Goal: Information Seeking & Learning: Learn about a topic

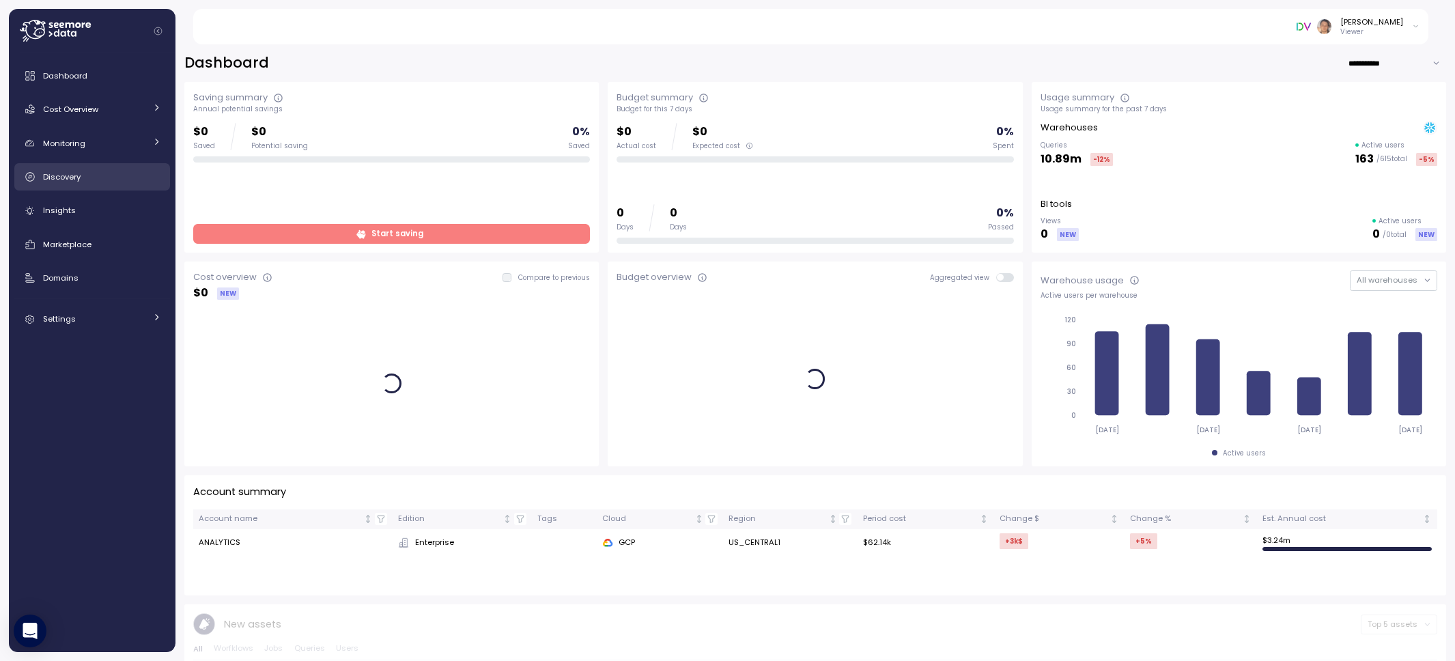
click at [55, 180] on span "Discovery" at bounding box center [62, 176] width 38 height 11
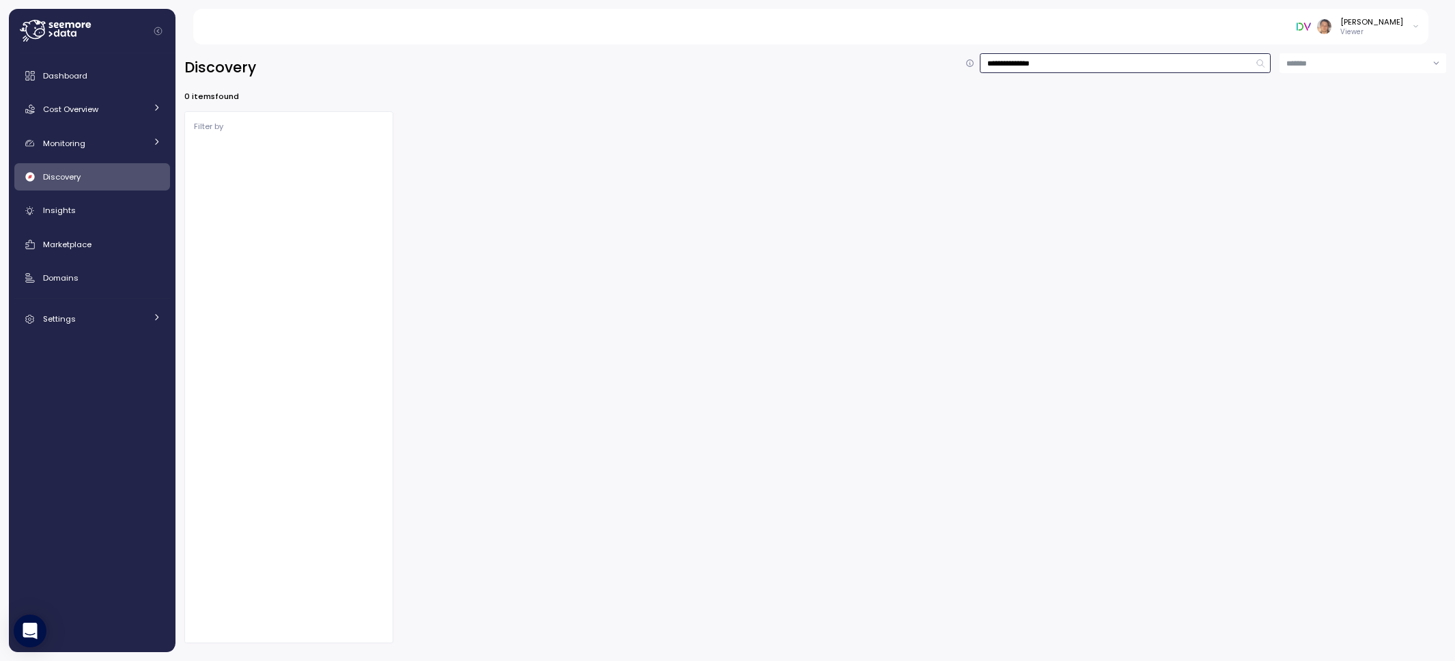
click at [1113, 61] on input "**********" at bounding box center [1125, 63] width 291 height 20
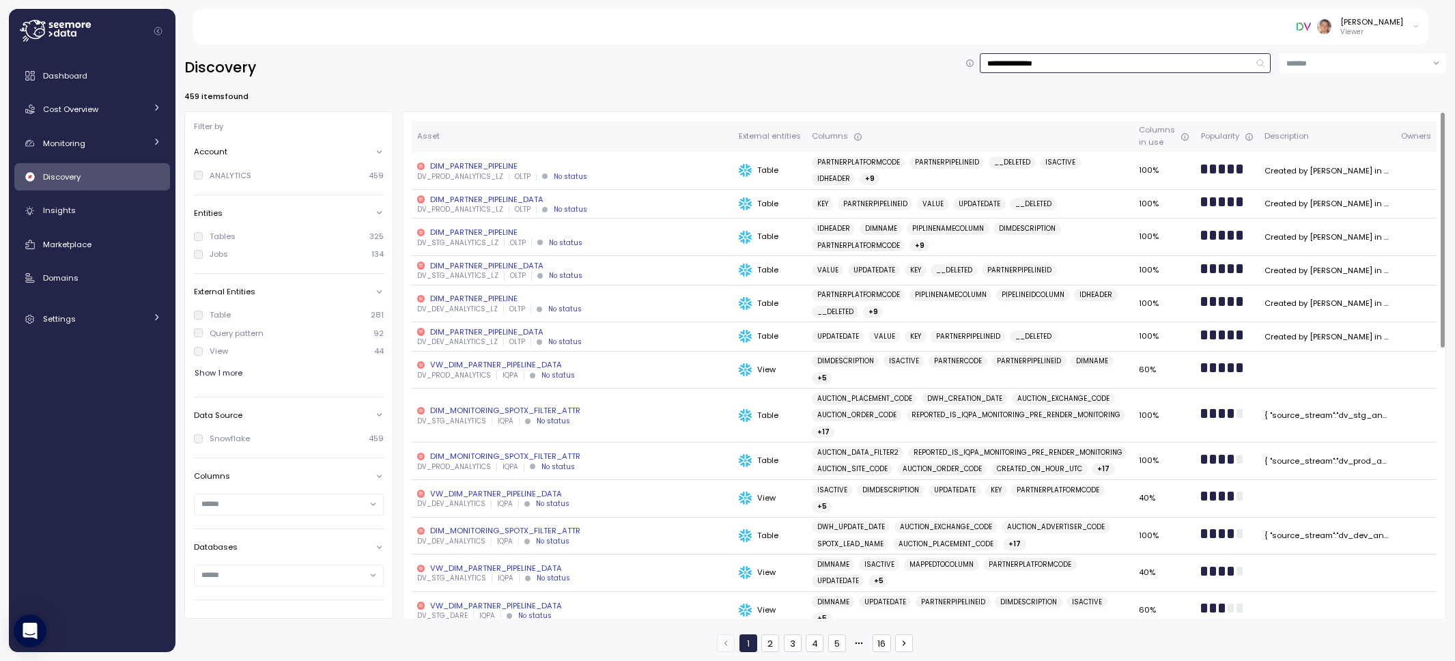
type input "**********"
click at [468, 165] on div "DIM_PARTNER_PIPELINE" at bounding box center [572, 165] width 311 height 11
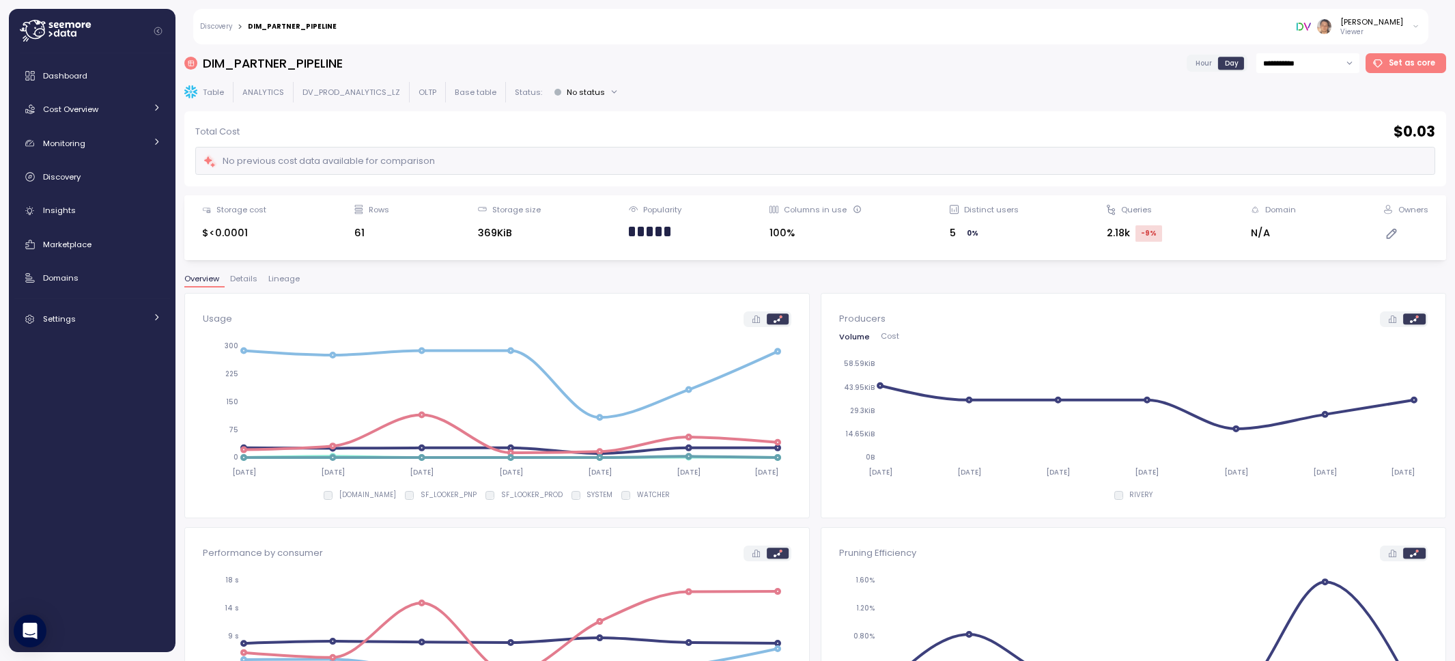
click at [294, 278] on span "Lineage" at bounding box center [283, 279] width 31 height 8
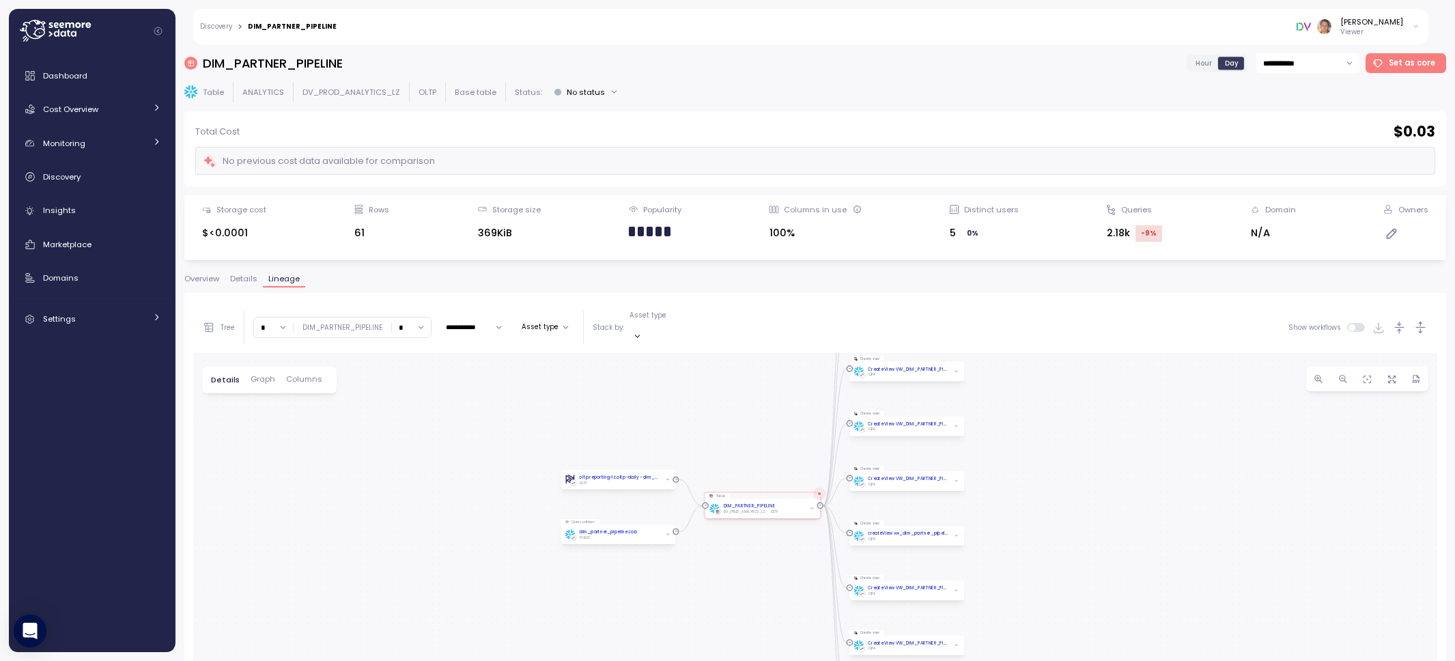
drag, startPoint x: 787, startPoint y: 491, endPoint x: 735, endPoint y: 360, distance: 141.6
click at [735, 360] on div "0 0 0 0 0 0 0 0 0 0 0 0 oltp.reporting-lz.oltp-daily - dim_partner_pipeline OLT…" at bounding box center [815, 631] width 1244 height 556
drag, startPoint x: 1023, startPoint y: 473, endPoint x: 1006, endPoint y: 336, distance: 138.2
click at [1006, 336] on div "**********" at bounding box center [815, 606] width 1244 height 608
drag, startPoint x: 1024, startPoint y: 492, endPoint x: 1051, endPoint y: 622, distance: 132.5
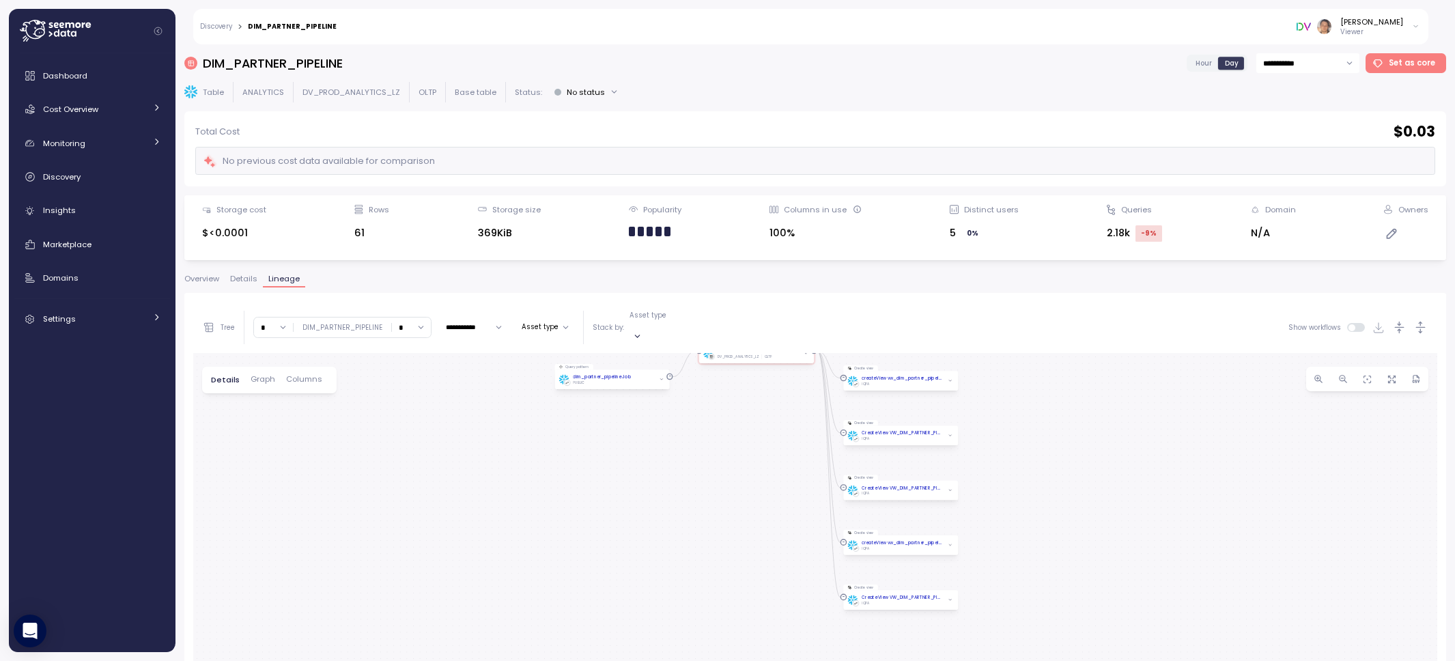
click at [1051, 620] on div "0 0 0 0 0 0 0 0 0 0 0 0 oltp.reporting-lz.oltp-daily - dim_partner_pipeline OLT…" at bounding box center [815, 631] width 1244 height 556
drag, startPoint x: 1015, startPoint y: 397, endPoint x: 1034, endPoint y: 544, distance: 148.0
click at [1034, 544] on div "0 0 0 0 0 0 0 0 0 0 0 0 oltp.reporting-lz.oltp-daily - dim_partner_pipeline OLT…" at bounding box center [815, 631] width 1244 height 556
drag, startPoint x: 1034, startPoint y: 544, endPoint x: 1001, endPoint y: 346, distance: 200.6
click at [1001, 353] on div "0 0 0 0 0 0 0 0 0 0 0 0 oltp.reporting-lz.oltp-daily - dim_partner_pipeline OLT…" at bounding box center [815, 631] width 1244 height 556
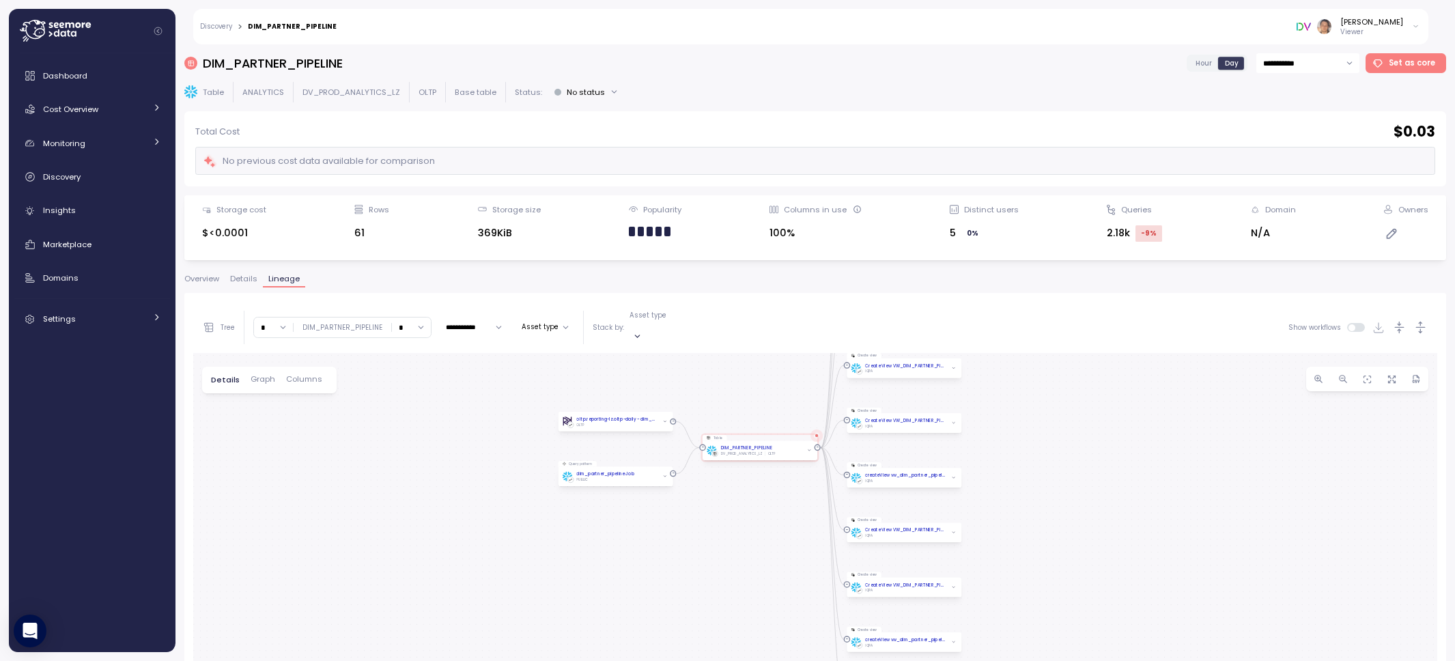
click at [475, 322] on input "**********" at bounding box center [473, 327] width 67 height 16
click at [475, 403] on span "Last 30 days" at bounding box center [465, 404] width 45 height 10
type input "**********"
drag, startPoint x: 504, startPoint y: 495, endPoint x: 440, endPoint y: 237, distance: 266.0
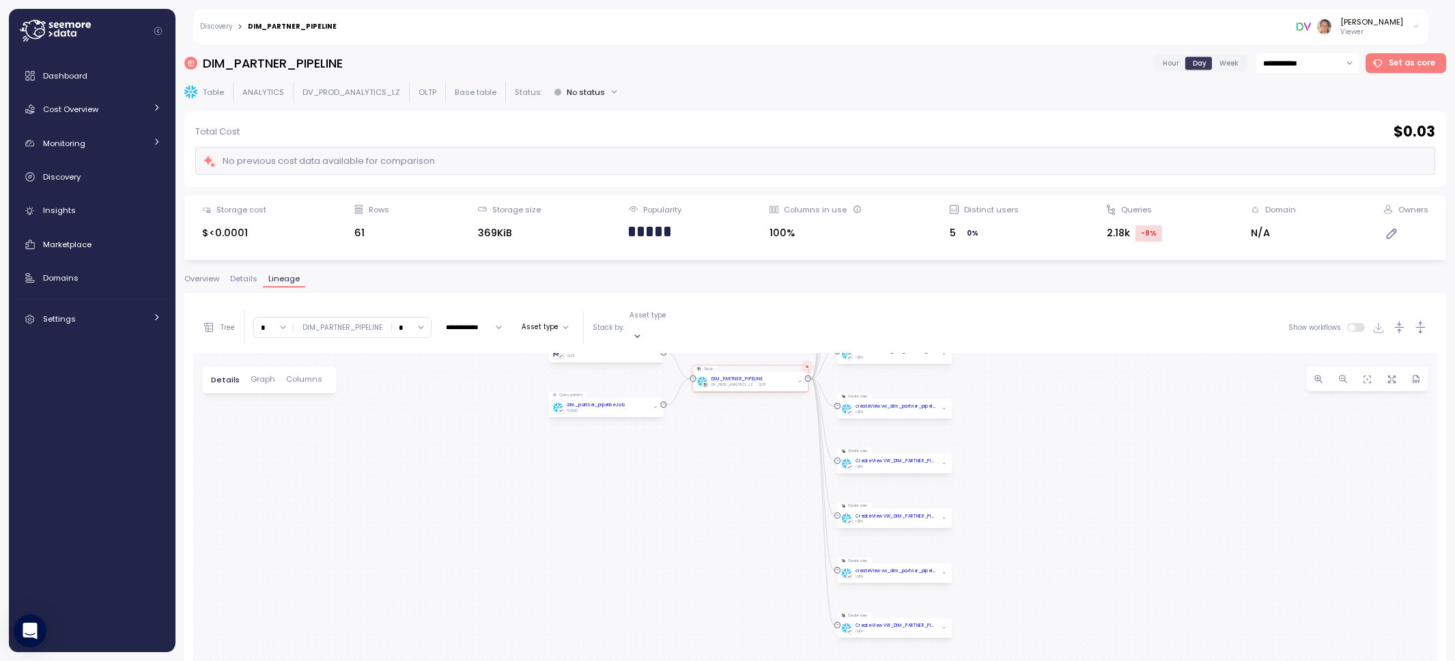
click at [440, 236] on div "**********" at bounding box center [814, 352] width 1261 height 599
drag, startPoint x: 450, startPoint y: 443, endPoint x: 526, endPoint y: 615, distance: 188.0
click at [525, 614] on div "0 0 0 0 0 0 0 0 0 0 0 0 oltp.reporting-lz.oltp-daily - dim_partner_pipeline OLT…" at bounding box center [815, 631] width 1244 height 556
drag, startPoint x: 695, startPoint y: 457, endPoint x: 653, endPoint y: 410, distance: 63.4
click at [653, 410] on div "0 0 0 0 0 0 0 0 0 0 0 0 oltp.reporting-lz.oltp-daily - dim_partner_pipeline OLT…" at bounding box center [815, 631] width 1244 height 556
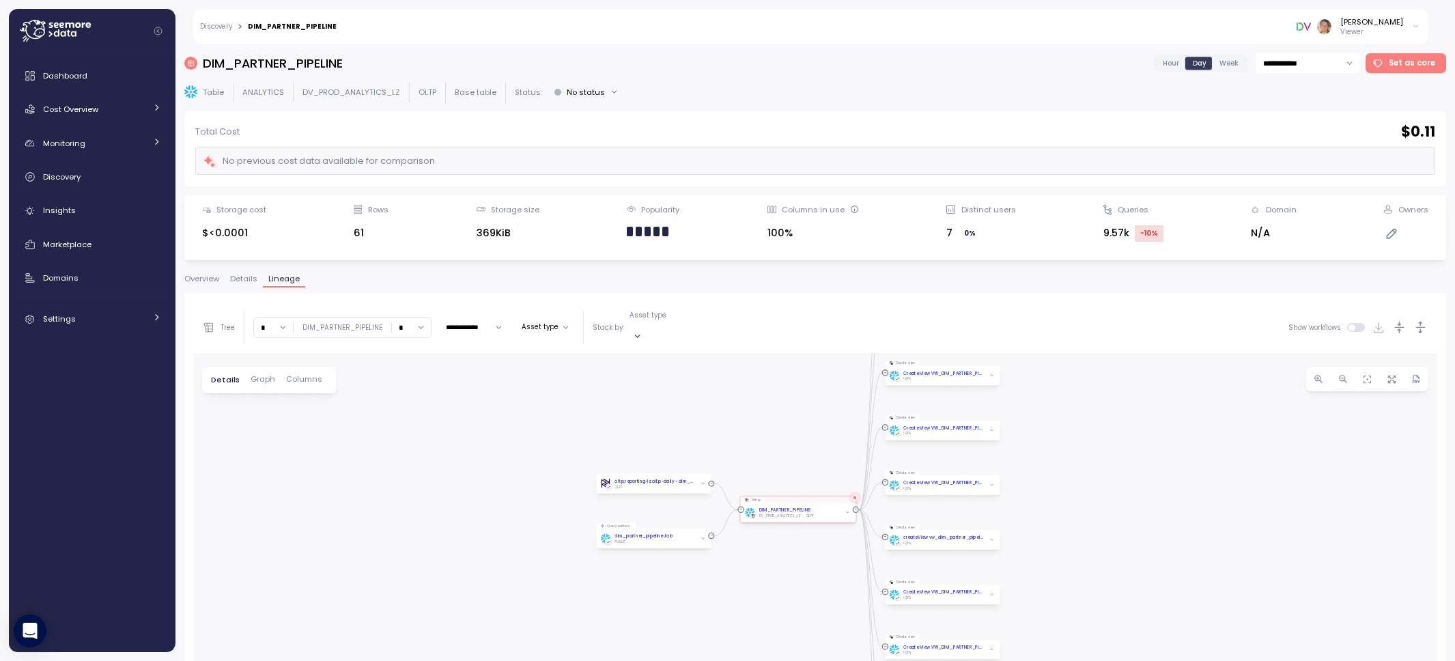
drag, startPoint x: 1169, startPoint y: 495, endPoint x: 1183, endPoint y: 502, distance: 15.6
click at [1183, 502] on div "0 0 0 0 0 0 0 0 0 0 0 0 oltp.reporting-lz.oltp-daily - dim_partner_pipeline OLT…" at bounding box center [815, 631] width 1244 height 556
click at [965, 425] on div "Create View VW_DIM_PARTNER_PIPELINE_DATA" at bounding box center [943, 428] width 81 height 7
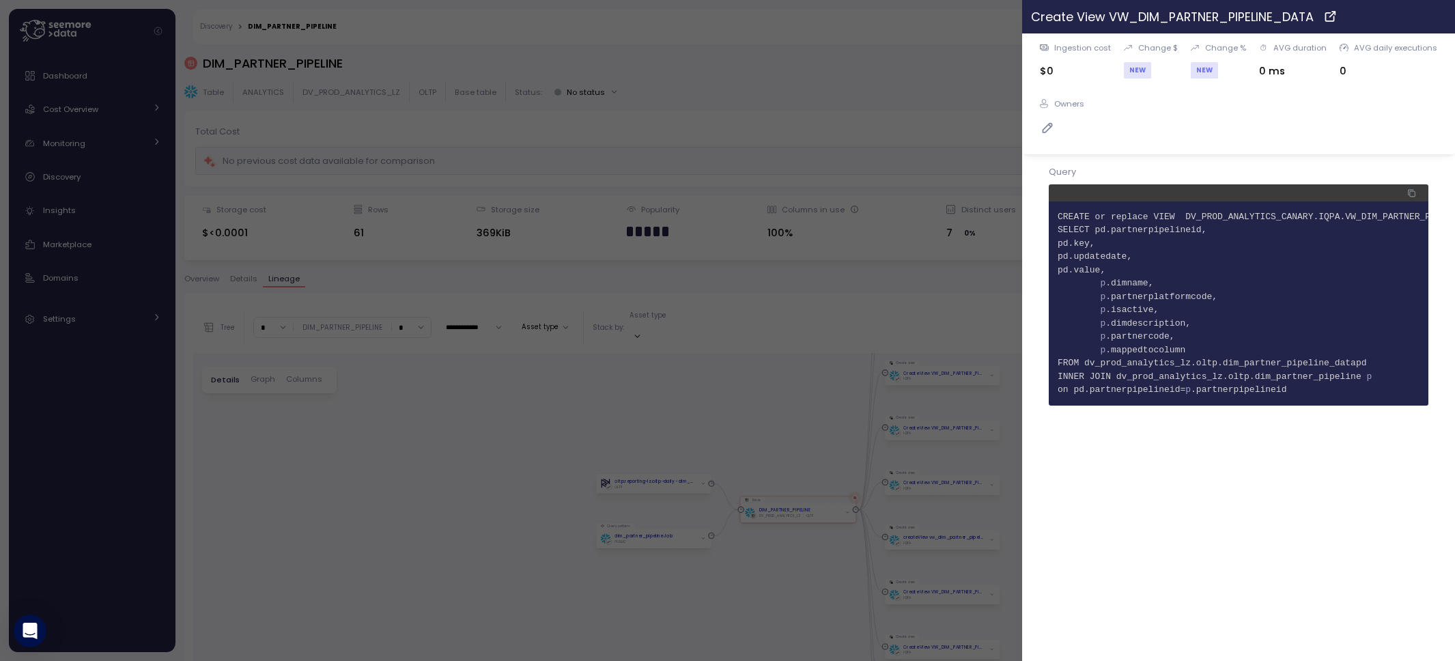
click at [1438, 18] on icon "button" at bounding box center [1441, 16] width 11 height 11
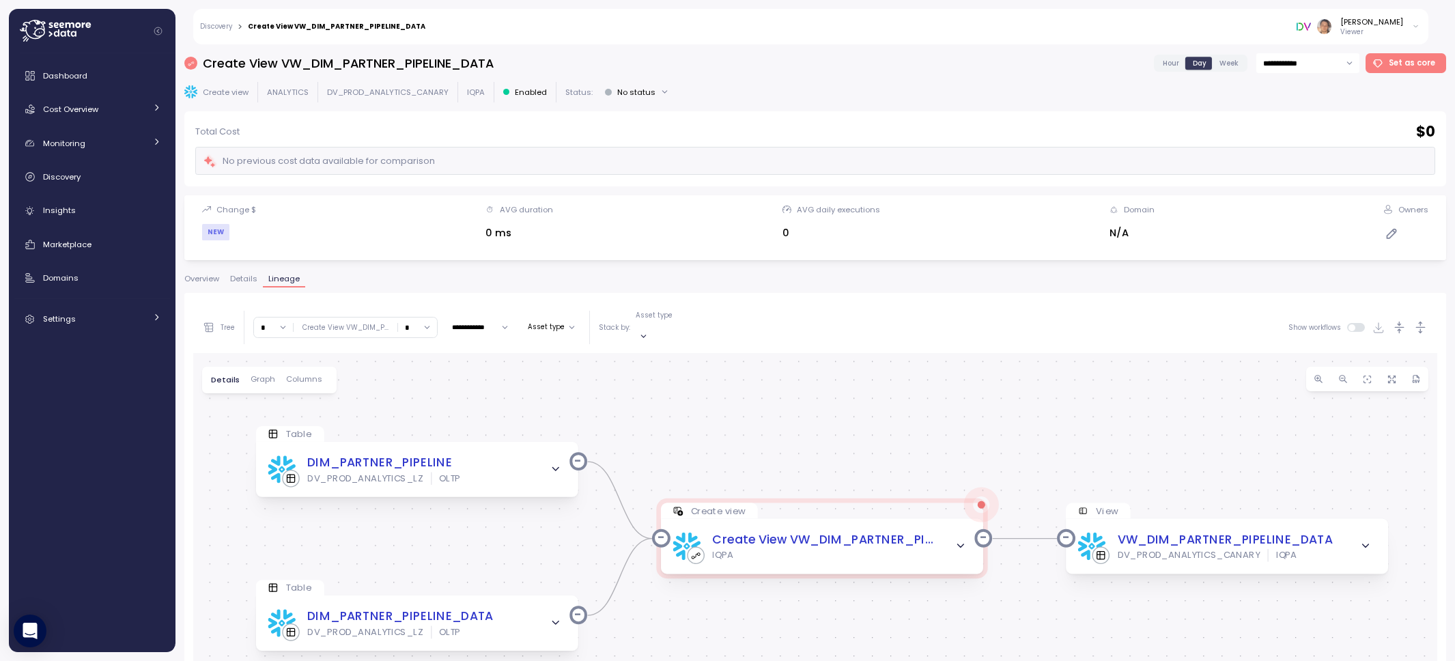
drag, startPoint x: 647, startPoint y: 496, endPoint x: 654, endPoint y: 397, distance: 99.2
click at [654, 397] on div "0 0 0 Table DIM_PARTNER_PIPELINE DV_PROD_ANALYTICS_LZ OLTP Create view Create V…" at bounding box center [815, 631] width 1244 height 556
click at [964, 540] on icon "button" at bounding box center [960, 546] width 12 height 12
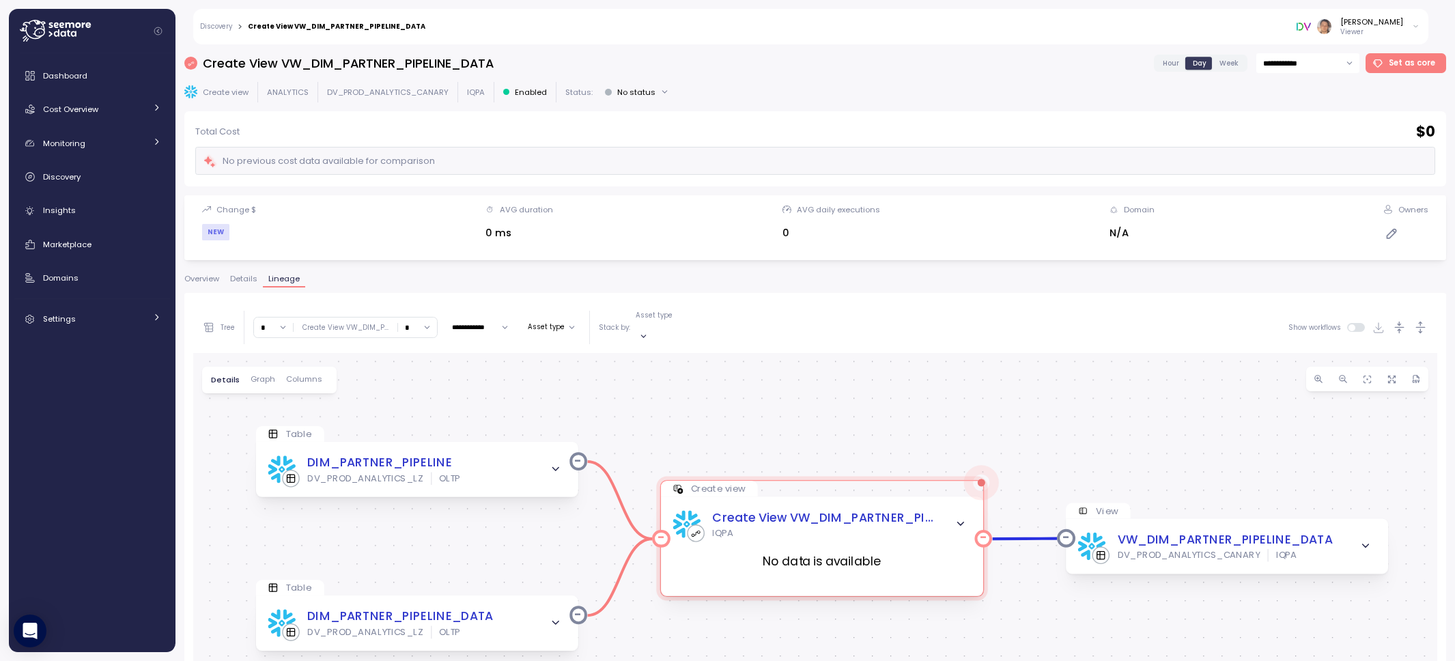
click at [962, 518] on icon "button" at bounding box center [960, 524] width 12 height 12
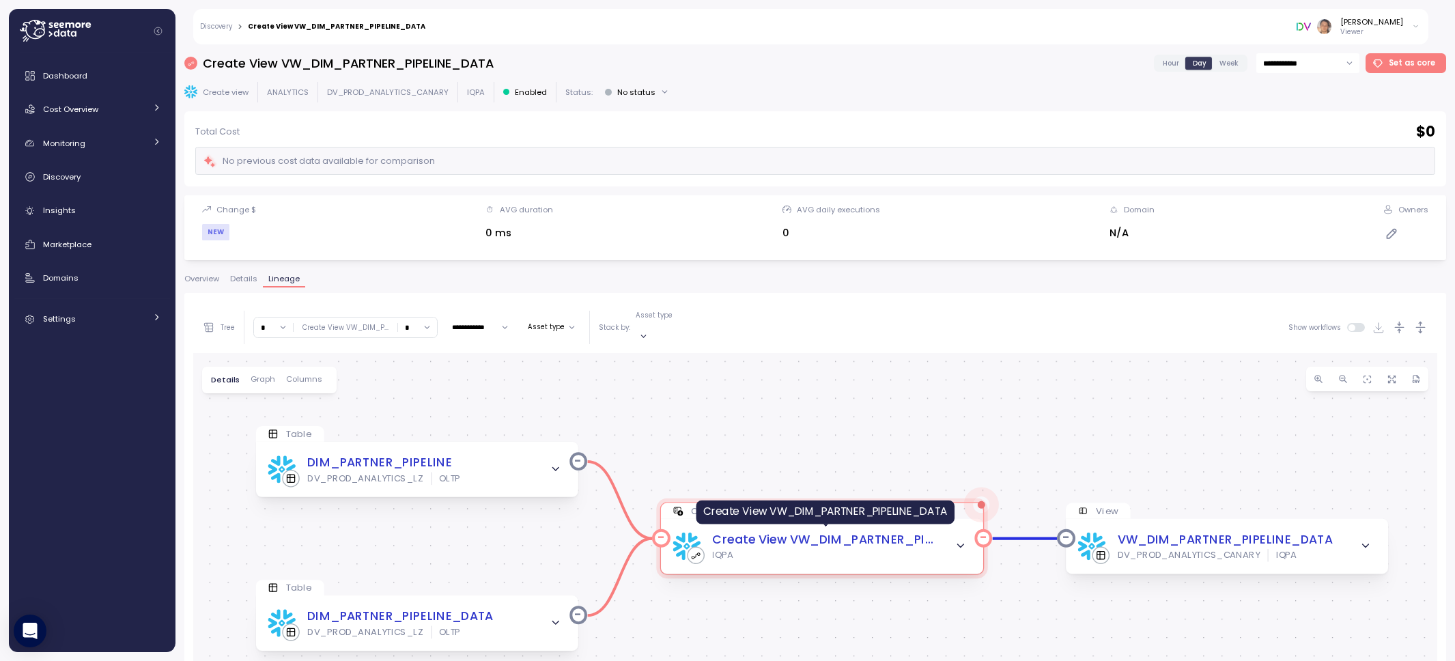
click at [840, 530] on div "Create View VW_DIM_PARTNER_PIPELINE_DATA" at bounding box center [825, 539] width 226 height 18
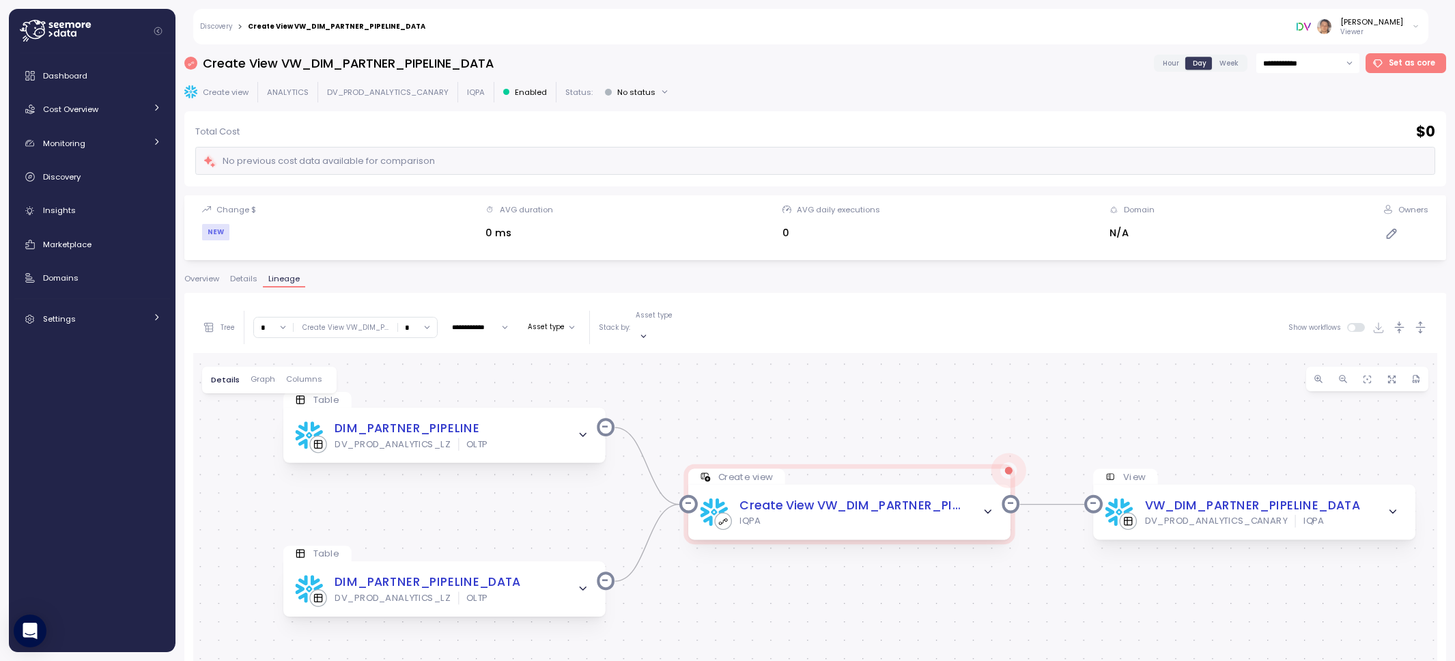
drag, startPoint x: 817, startPoint y: 479, endPoint x: 851, endPoint y: 346, distance: 137.4
click at [851, 353] on div "0 0 0 Table DIM_PARTNER_PIPELINE DV_PROD_ANALYTICS_LZ OLTP Create view Create V…" at bounding box center [815, 631] width 1244 height 556
